Goal: Navigation & Orientation: Find specific page/section

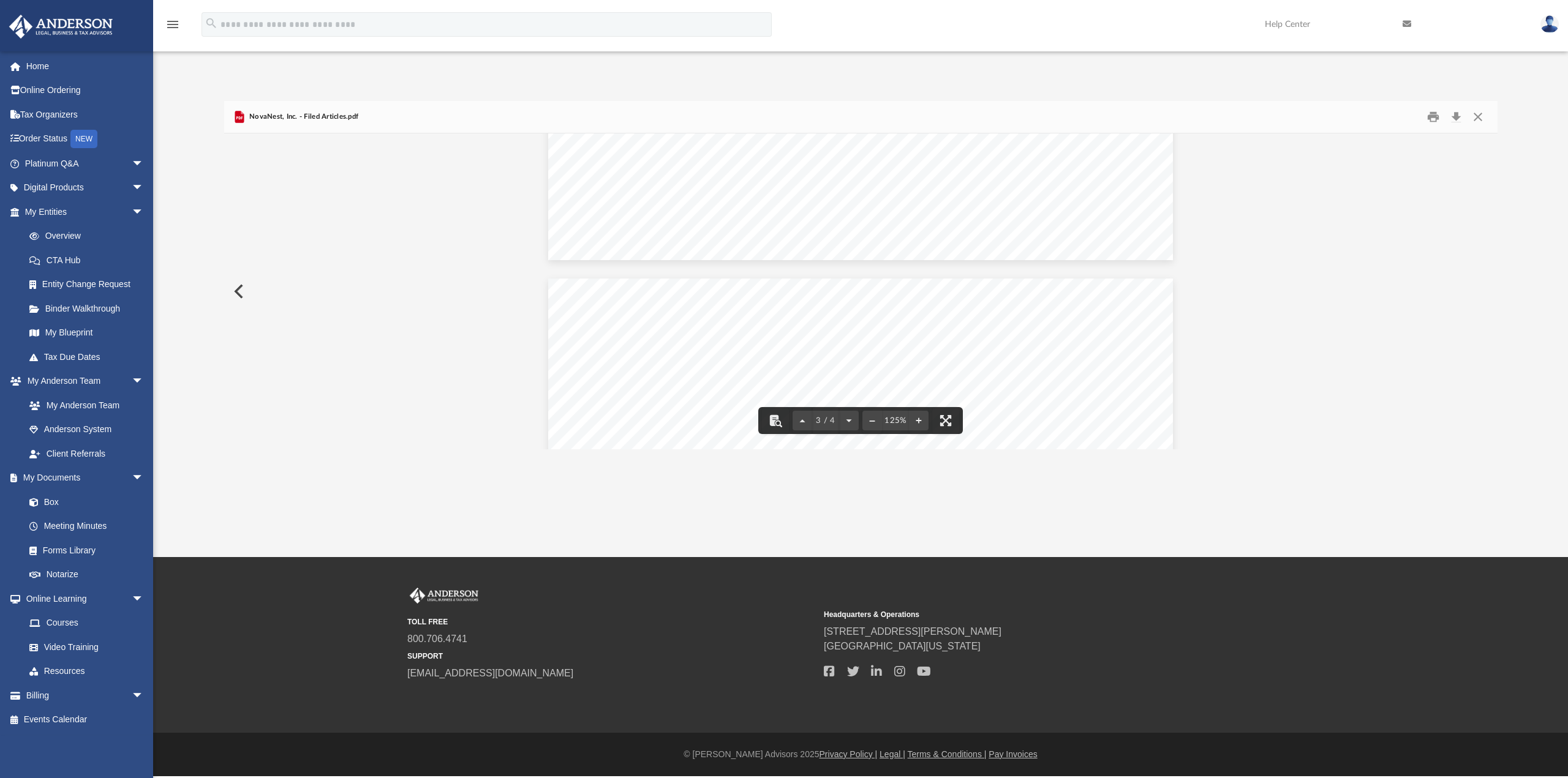
scroll to position [2256, 0]
click at [52, 499] on link "Box" at bounding box center [90, 502] width 145 height 24
click at [47, 499] on link "Box" at bounding box center [90, 502] width 145 height 24
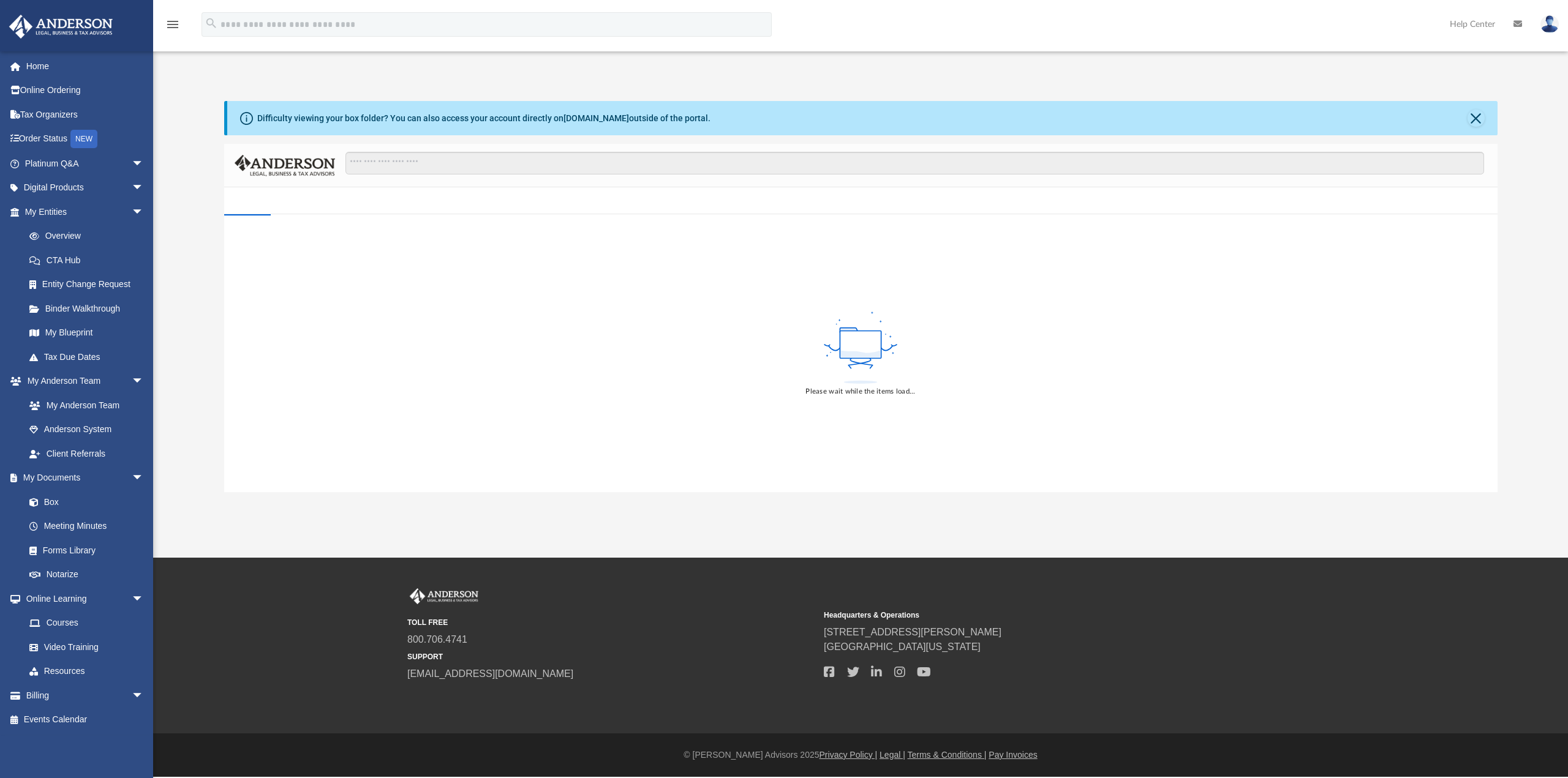
click at [183, 238] on div "Difficulty viewing your box folder? You can also access your account directly o…" at bounding box center [859, 297] width 1414 height 391
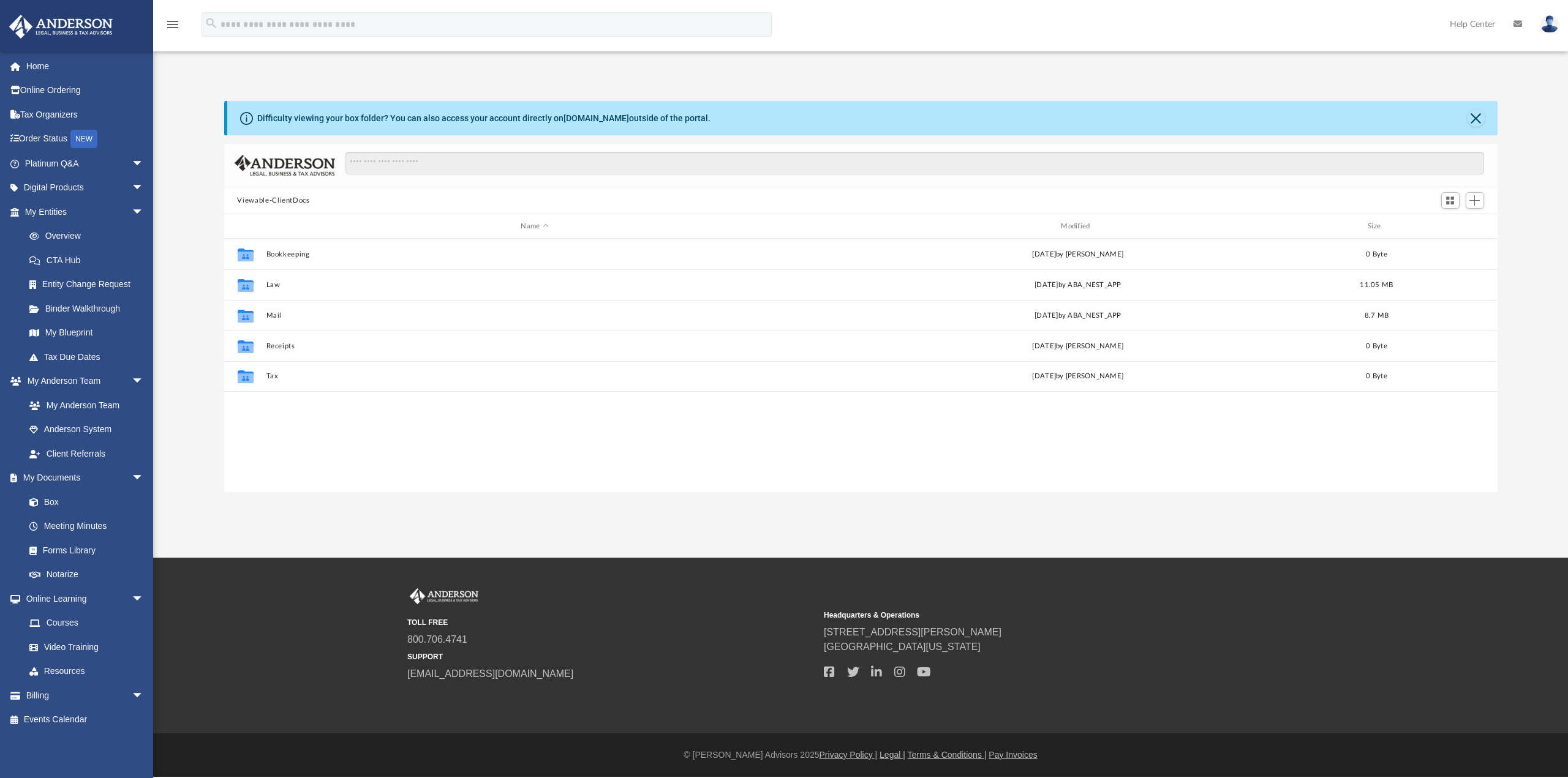
scroll to position [269, 1263]
click at [183, 238] on div "Difficulty viewing your box folder? You can also access your account directly o…" at bounding box center [859, 297] width 1414 height 391
click at [185, 322] on div "Difficulty viewing your box folder? You can also access your account directly o…" at bounding box center [859, 297] width 1414 height 391
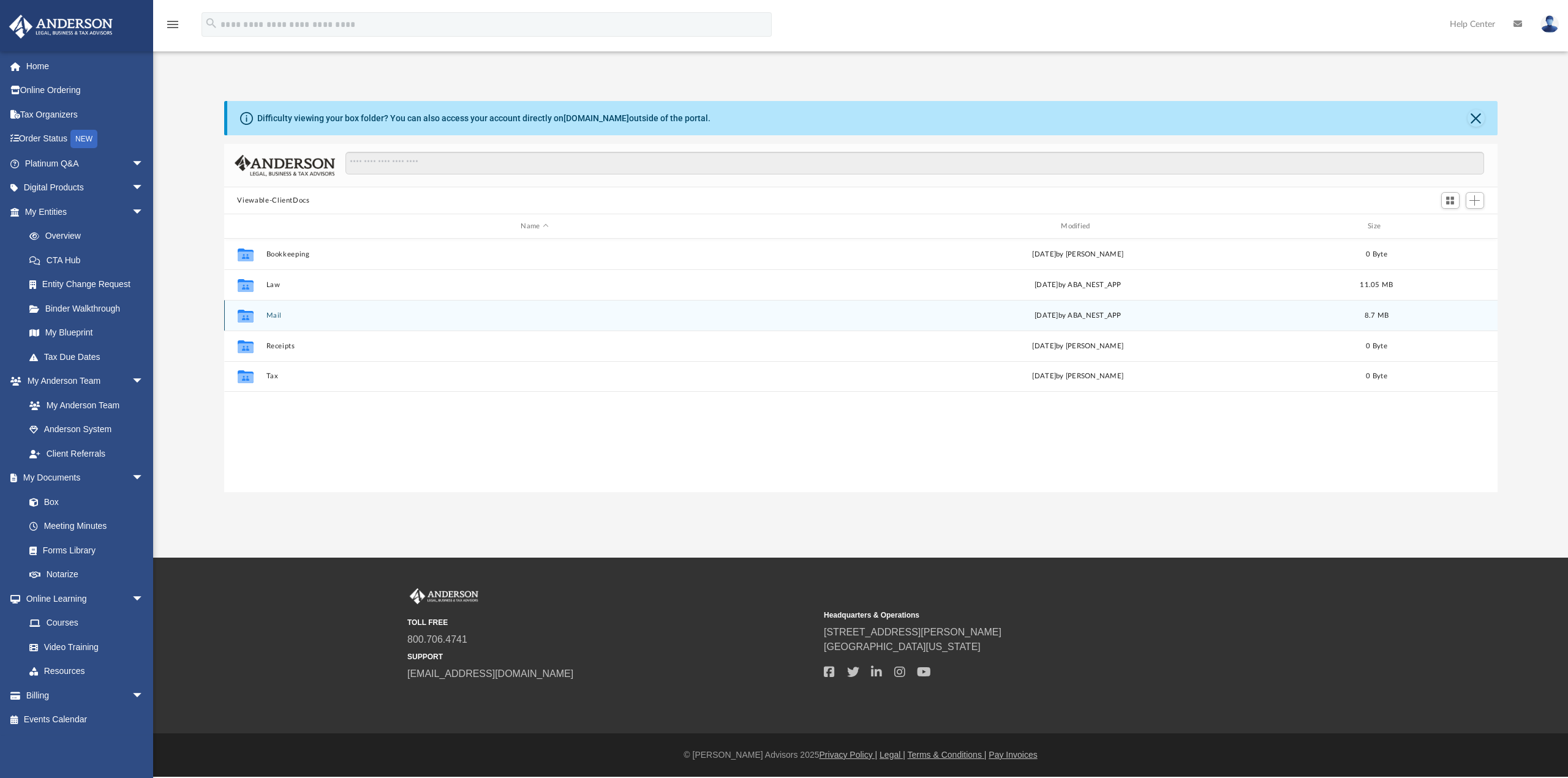
click at [271, 311] on button "Mail" at bounding box center [535, 315] width 537 height 8
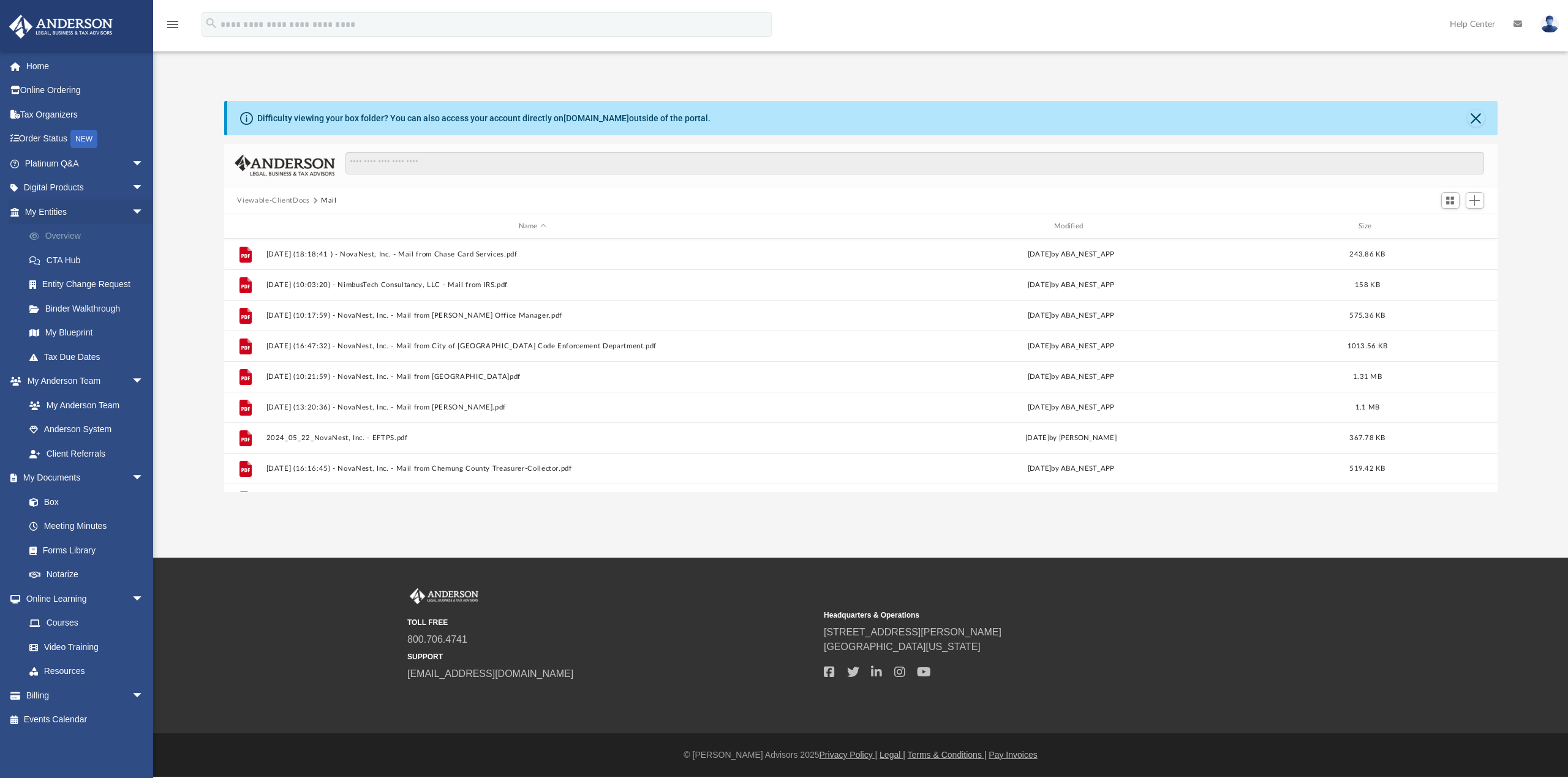
click at [69, 235] on link "Overview" at bounding box center [90, 236] width 145 height 24
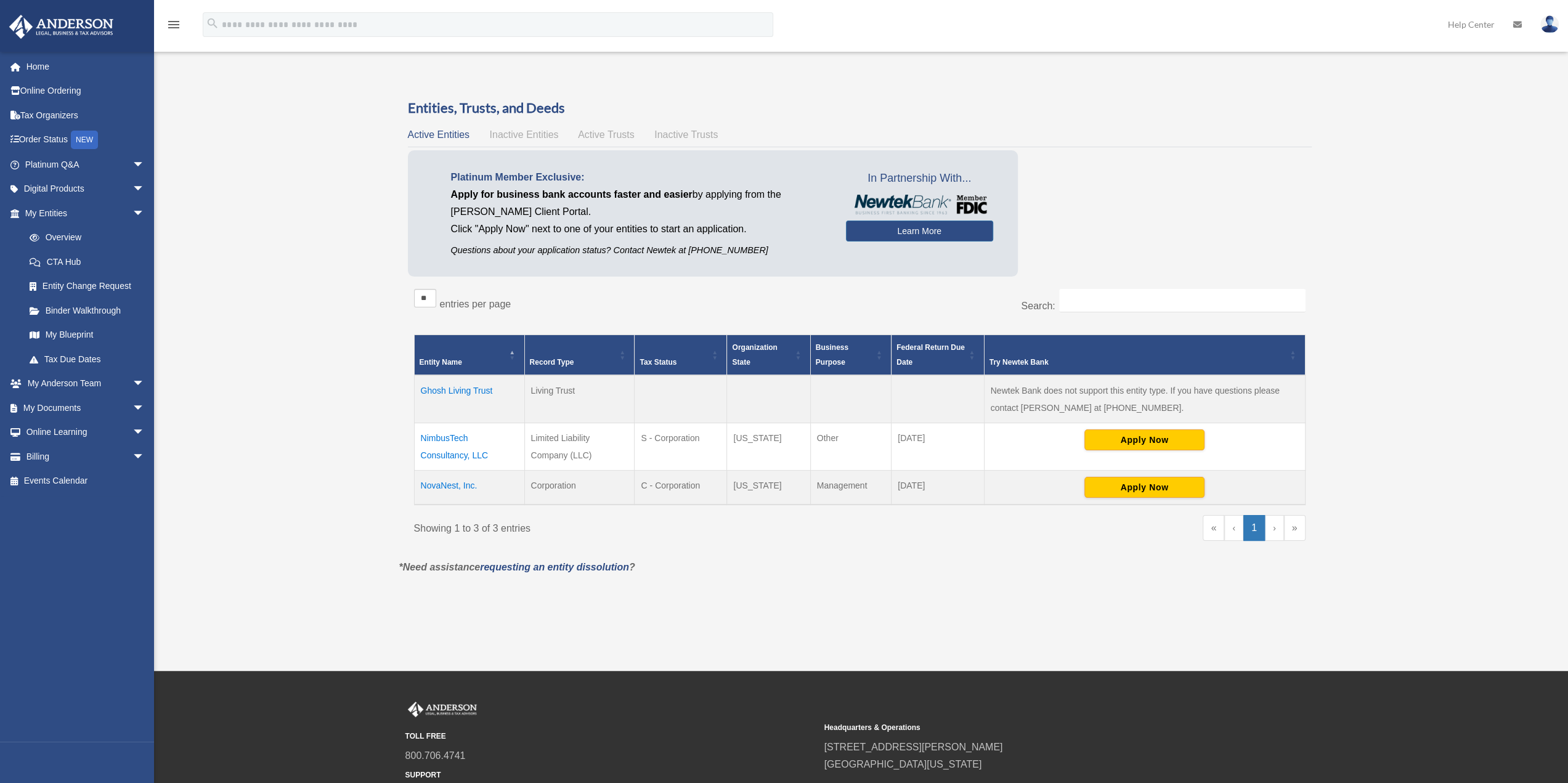
click at [439, 487] on td "NovaNest, Inc." at bounding box center [469, 486] width 110 height 34
